Goal: Task Accomplishment & Management: Manage account settings

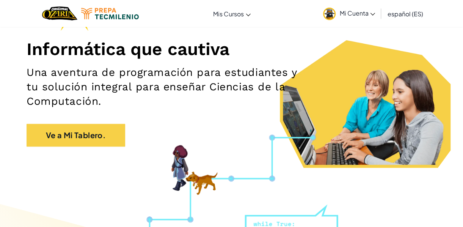
scroll to position [84, 0]
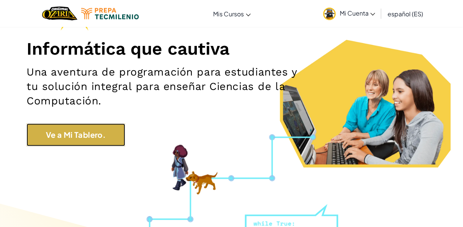
click at [98, 128] on link "Ve a Mi Tablero." at bounding box center [76, 134] width 99 height 23
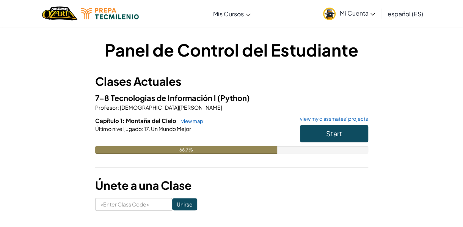
click at [326, 13] on img at bounding box center [329, 14] width 13 height 13
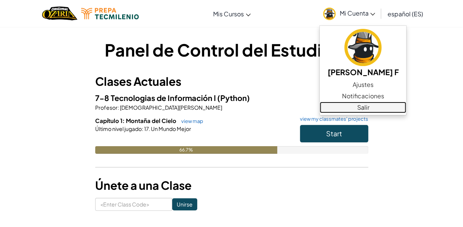
click at [381, 105] on link "Salir" at bounding box center [363, 107] width 87 height 11
